Goal: Book appointment/travel/reservation

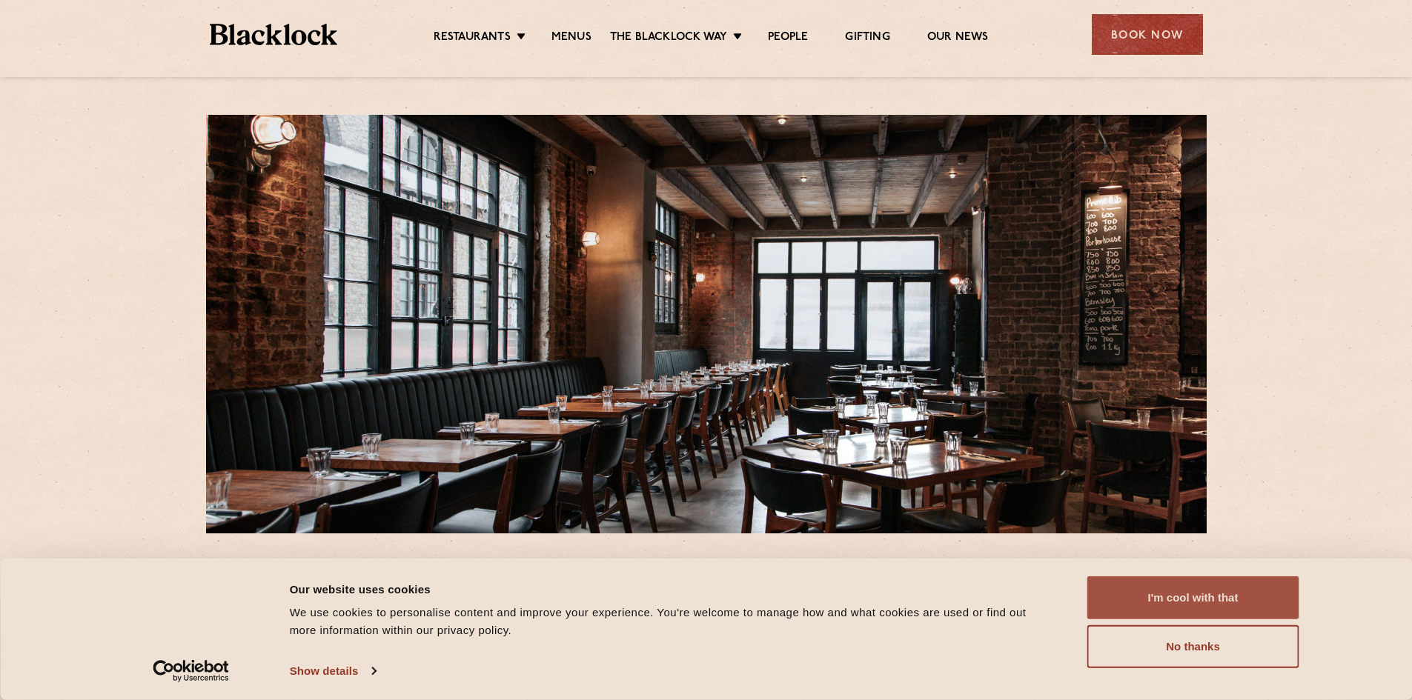
click at [1219, 590] on button "I'm cool with that" at bounding box center [1193, 598] width 212 height 43
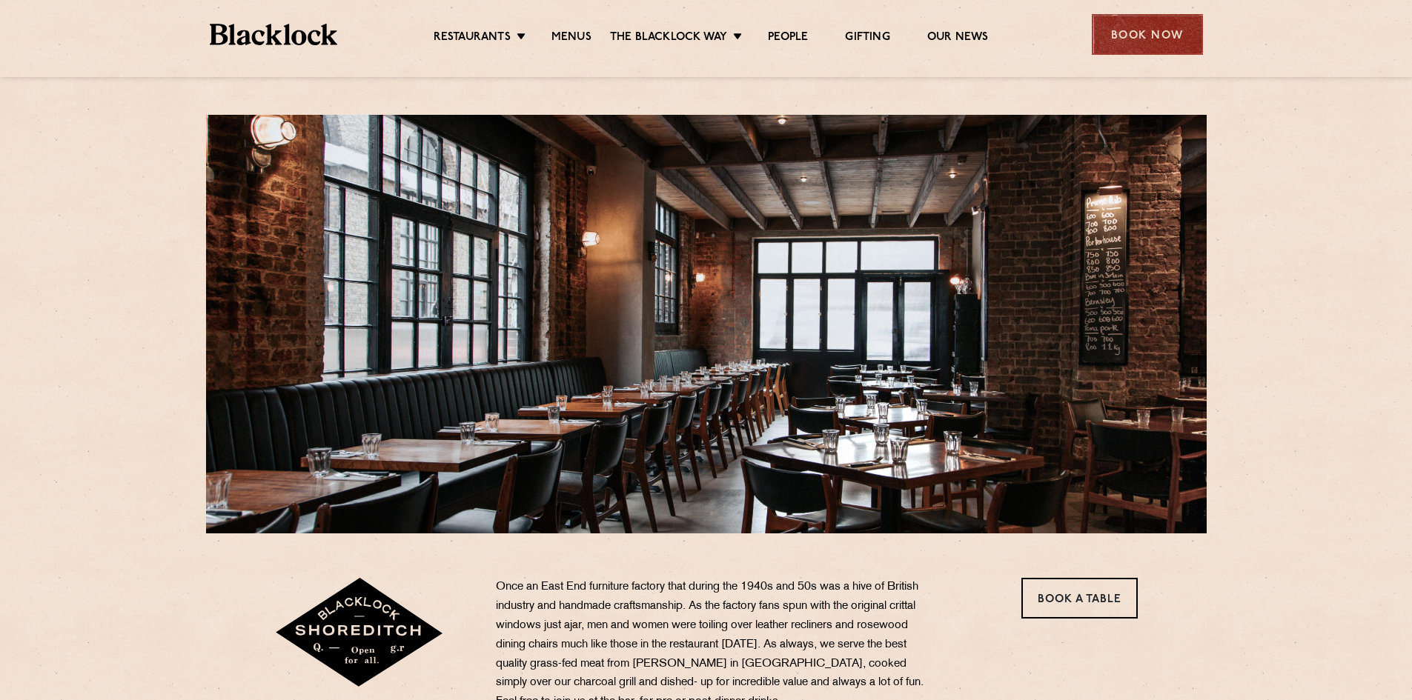
click at [1151, 30] on div "Book Now" at bounding box center [1147, 34] width 111 height 41
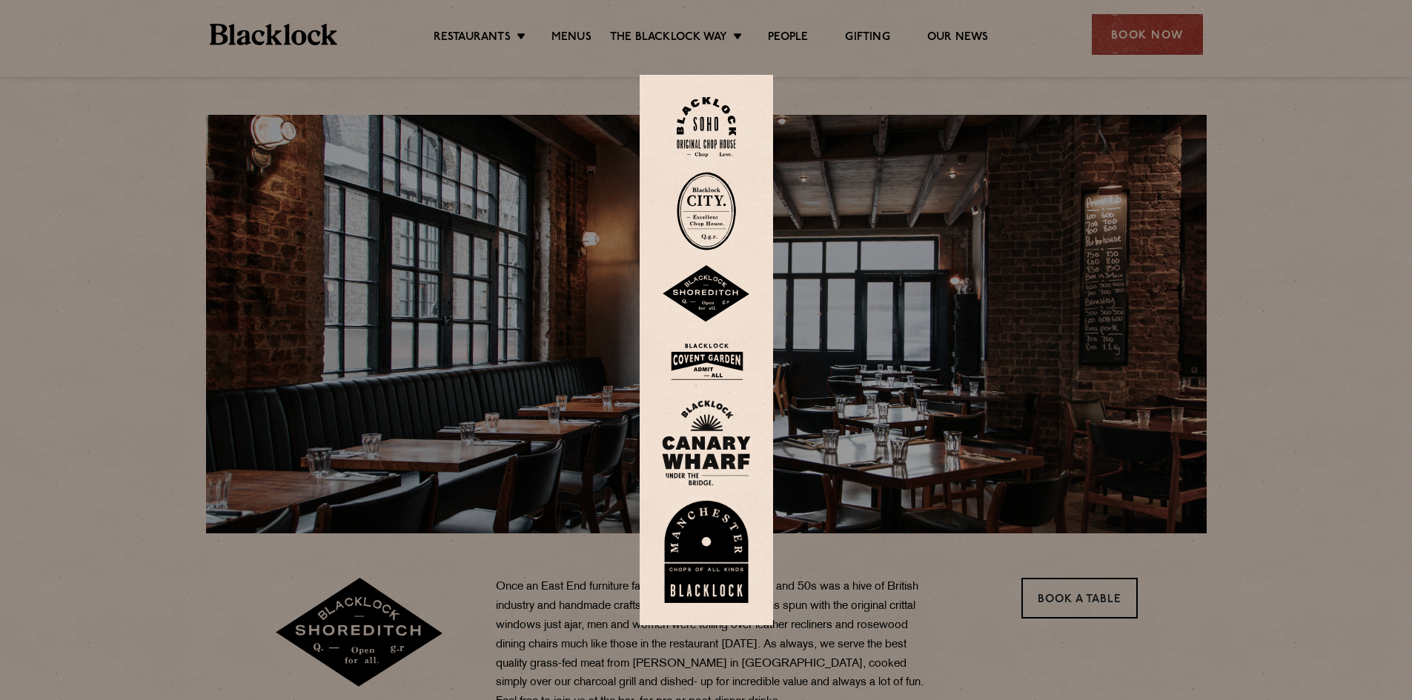
click at [716, 293] on img at bounding box center [706, 294] width 89 height 58
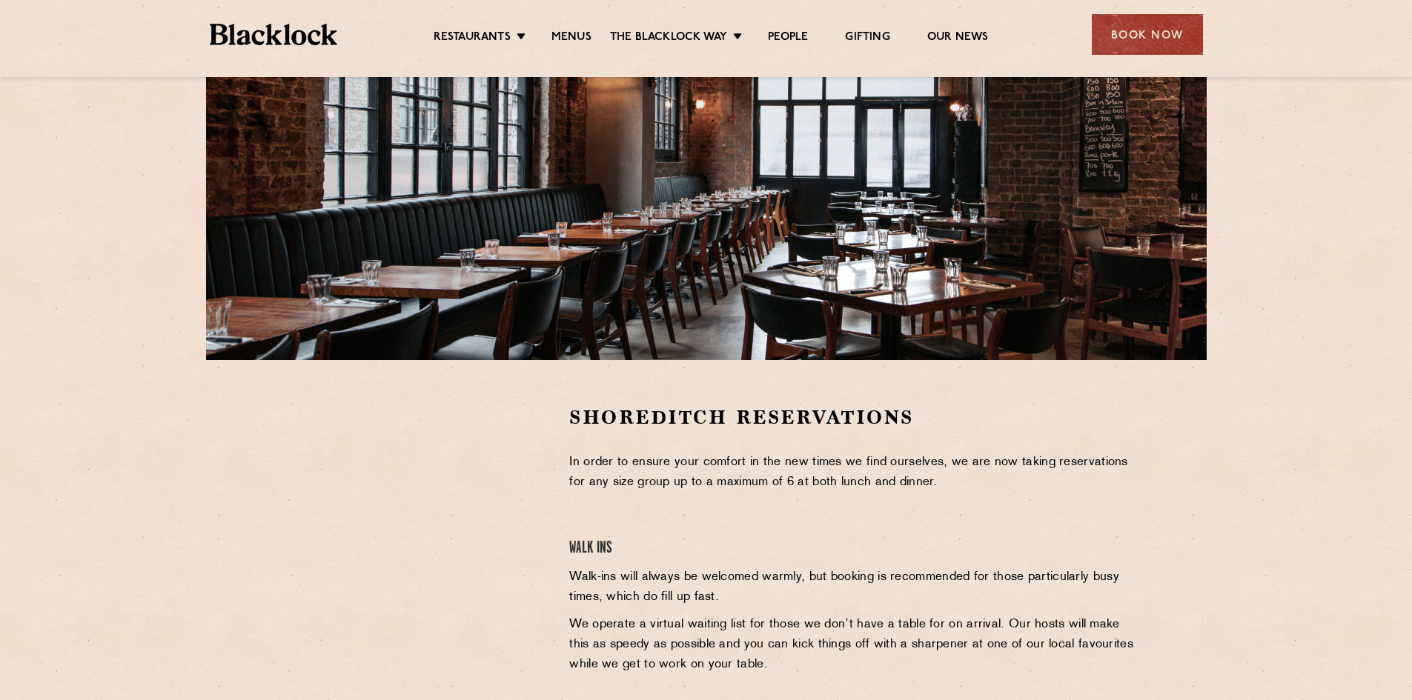
scroll to position [371, 0]
